Goal: Information Seeking & Learning: Check status

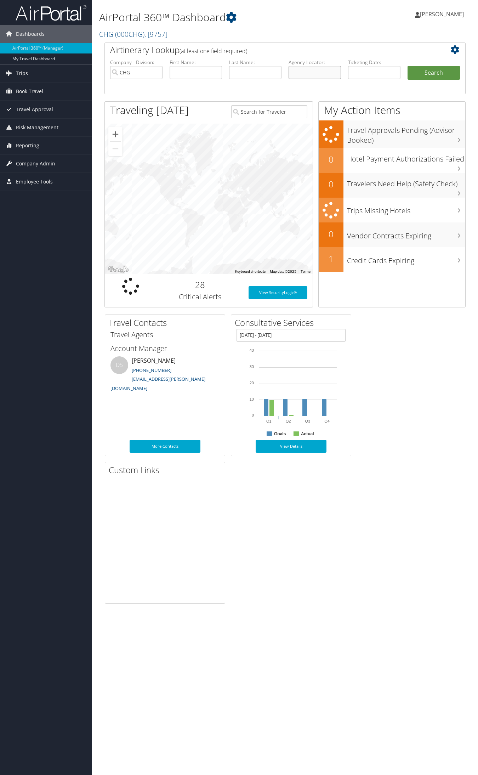
click at [313, 69] on input "text" at bounding box center [315, 72] width 52 height 13
paste input "AVBCLK"
click at [304, 73] on input "AVBCLK" at bounding box center [315, 72] width 52 height 13
type input "AVBCLK"
click at [408, 66] on button "Search" at bounding box center [434, 73] width 52 height 14
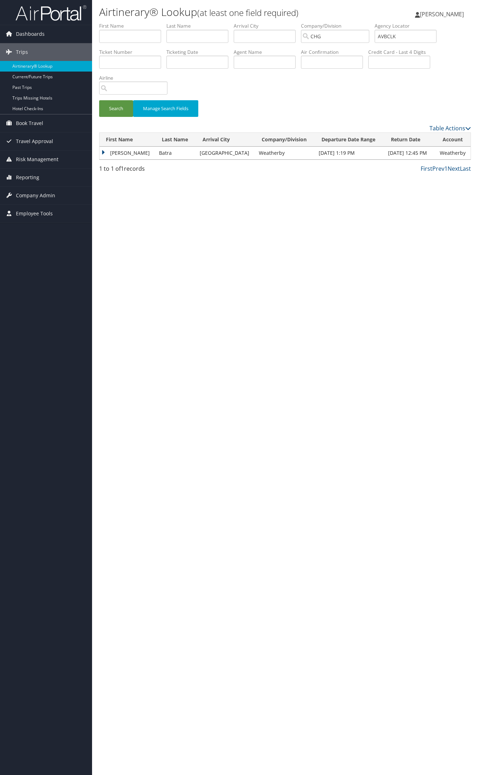
click at [123, 154] on td "Anjan" at bounding box center [128, 153] width 56 height 13
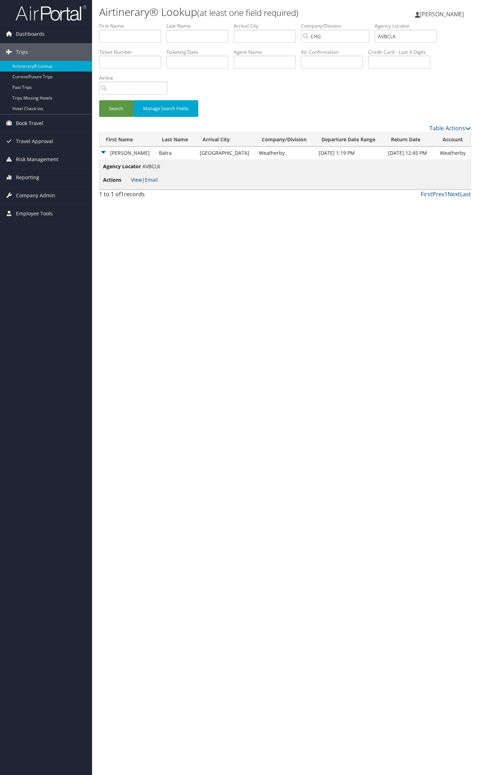
click at [134, 178] on link "View" at bounding box center [136, 179] width 11 height 7
click at [412, 38] on input "AVBCLK" at bounding box center [406, 36] width 62 height 13
paste input "MYOURR"
click at [99, 100] on button "Search" at bounding box center [116, 108] width 34 height 17
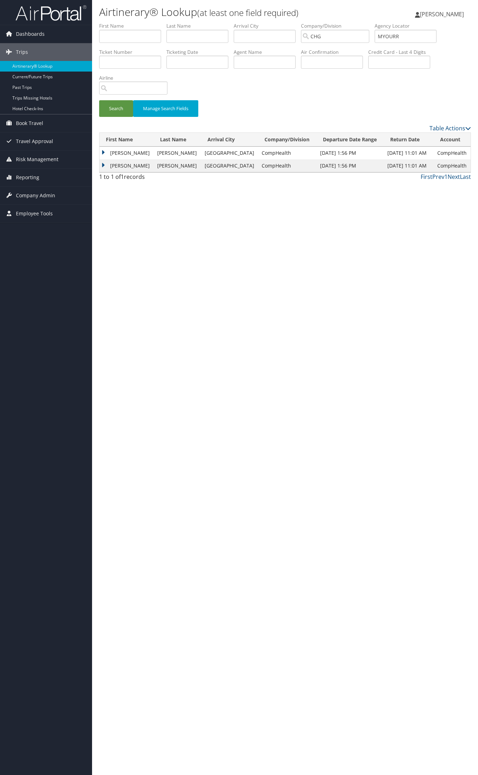
click at [126, 155] on td "Marcella" at bounding box center [127, 153] width 54 height 13
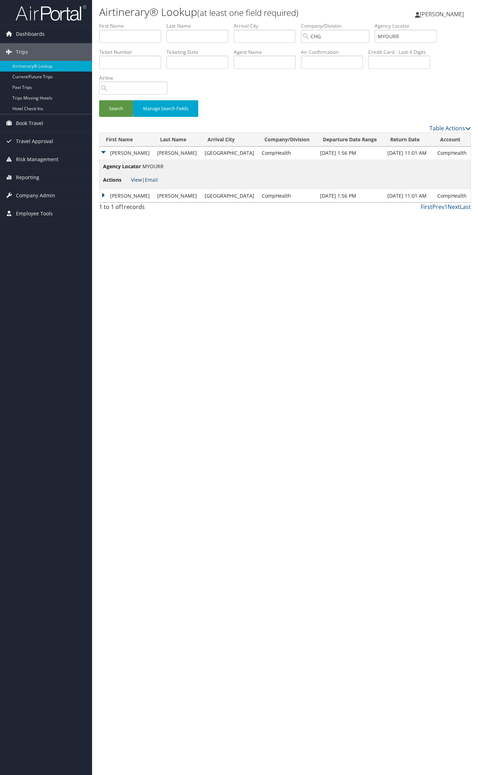
click at [141, 179] on link "View" at bounding box center [136, 179] width 11 height 7
click at [390, 37] on input "MYOURR" at bounding box center [406, 36] width 62 height 13
paste input "JRWEPE"
type input "JRWEPE"
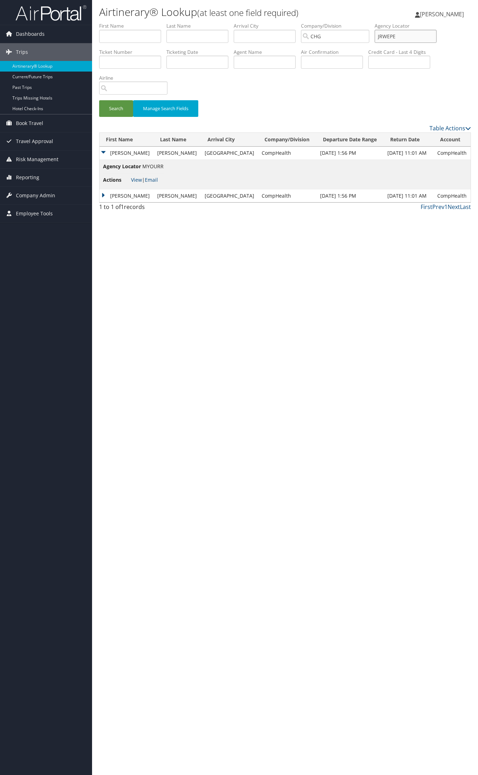
click at [99, 100] on button "Search" at bounding box center [116, 108] width 34 height 17
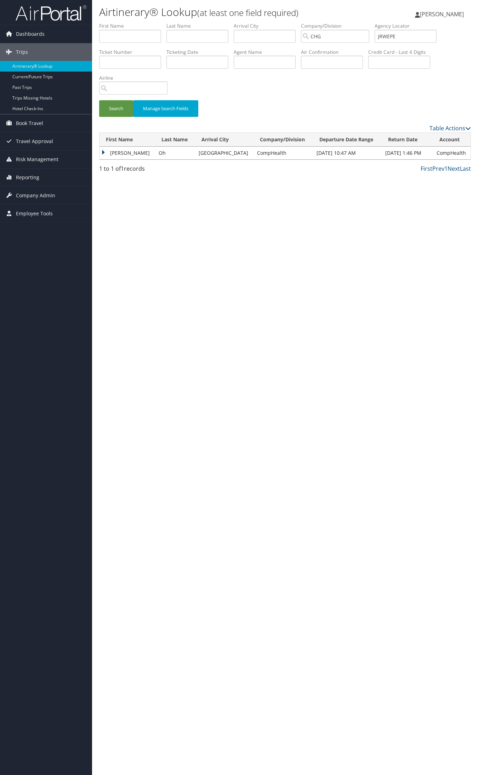
click at [123, 149] on td "James" at bounding box center [128, 153] width 56 height 13
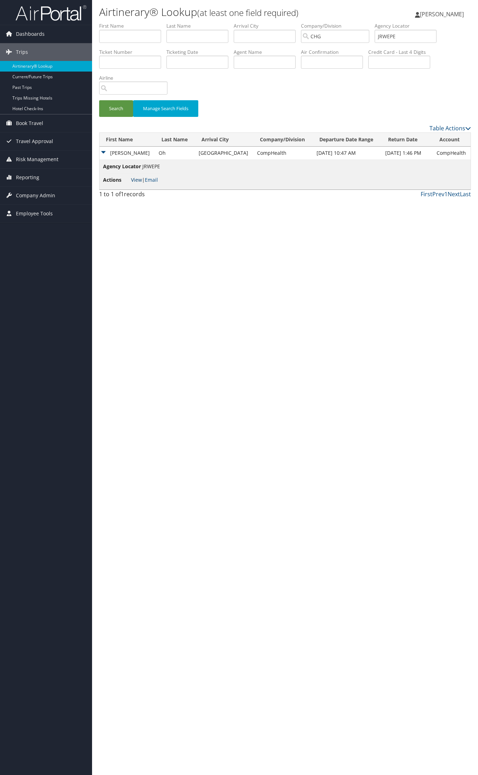
click at [135, 178] on link "View" at bounding box center [136, 179] width 11 height 7
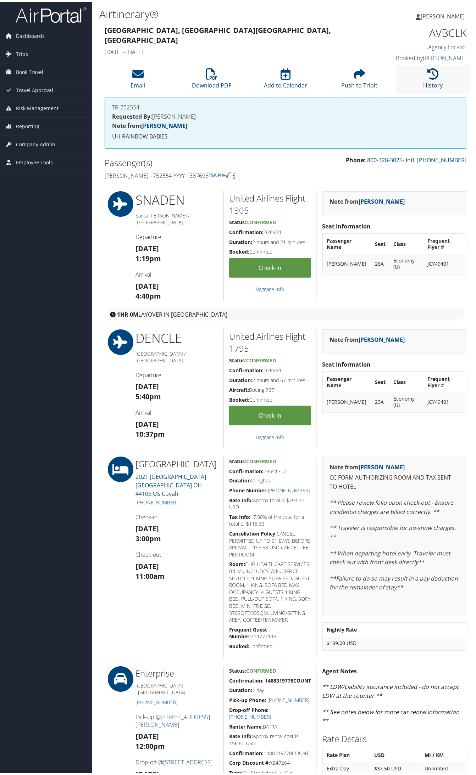
click at [429, 69] on icon at bounding box center [432, 71] width 11 height 11
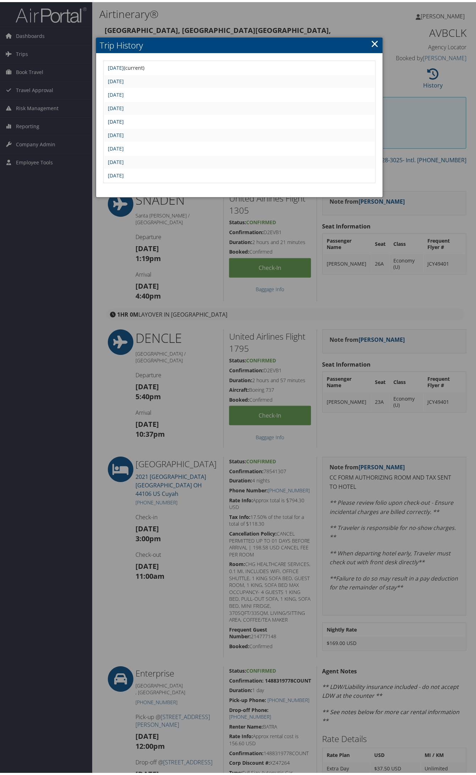
click at [114, 116] on link "Fri Sep 5 14:30:42 MDT 2025" at bounding box center [116, 119] width 16 height 7
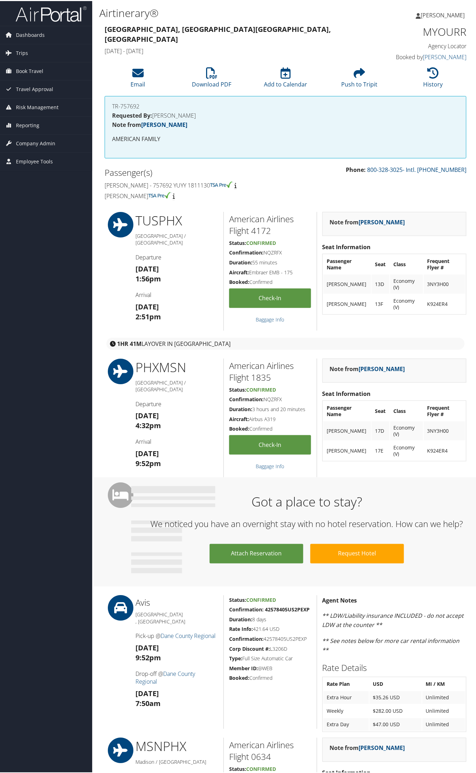
scroll to position [44, 0]
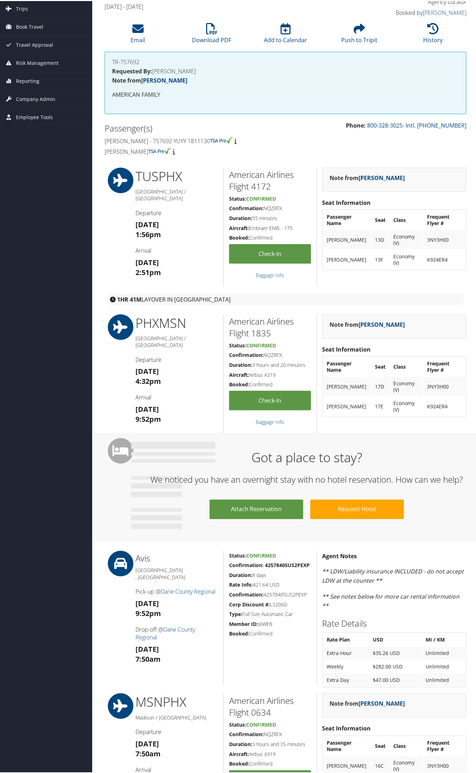
drag, startPoint x: 104, startPoint y: 140, endPoint x: 170, endPoint y: 151, distance: 67.5
click at [170, 151] on div "Passenger(s) [PERSON_NAME] - 757692 YUYY 1811130 [PERSON_NAME]" at bounding box center [192, 139] width 186 height 38
copy div "[PERSON_NAME] - 757692 YUYY 1811130 [PERSON_NAME]"
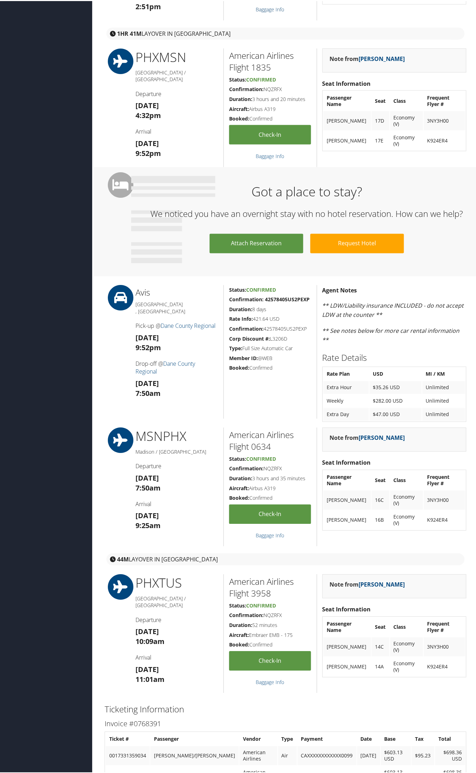
scroll to position [399, 0]
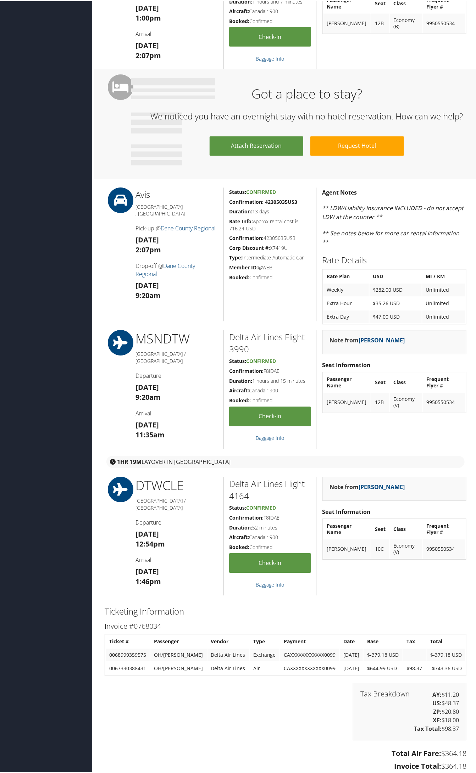
scroll to position [399, 0]
